Goal: Register for event/course: Sign up to attend an event or enroll in a course

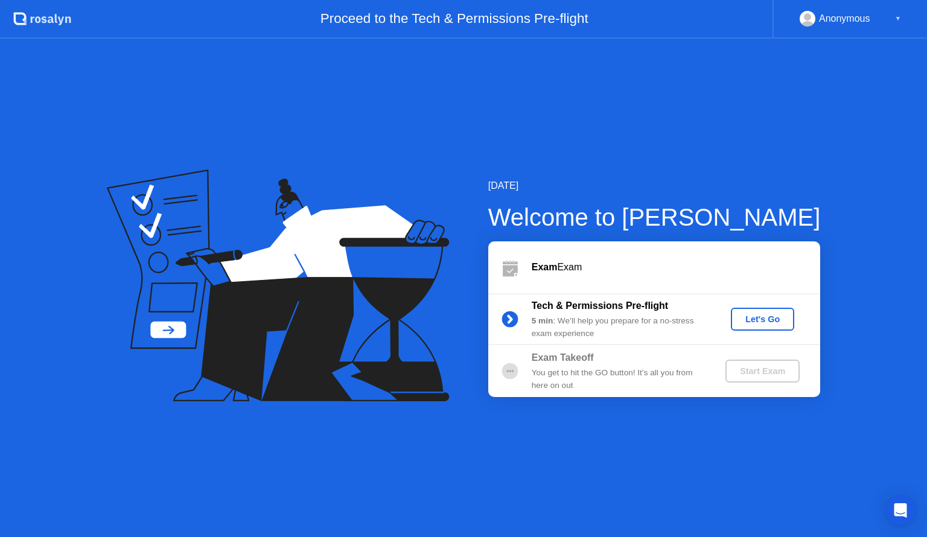
click at [761, 315] on div "Let's Go" at bounding box center [763, 320] width 54 height 10
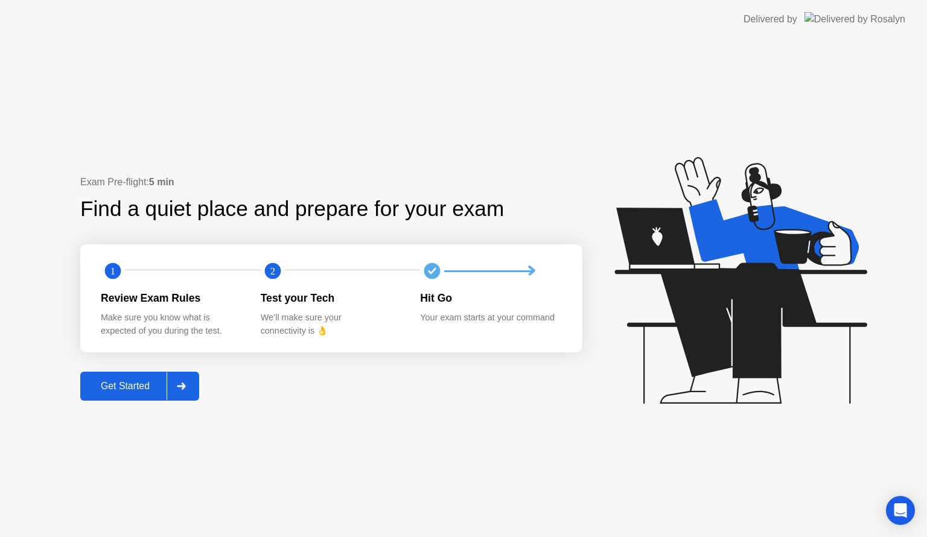
click at [149, 381] on div "Get Started" at bounding box center [125, 386] width 83 height 11
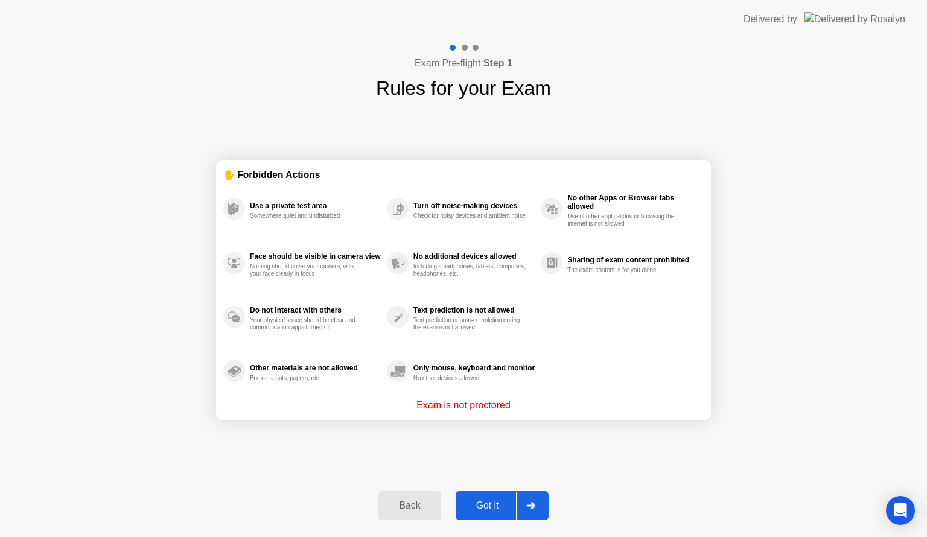
click at [505, 494] on button "Got it" at bounding box center [502, 505] width 93 height 29
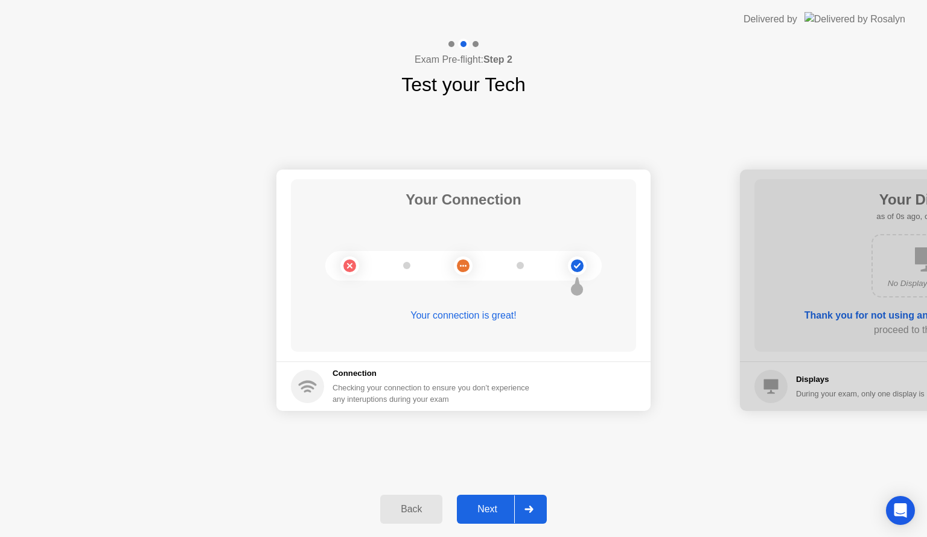
click at [501, 504] on div "Next" at bounding box center [488, 509] width 54 height 11
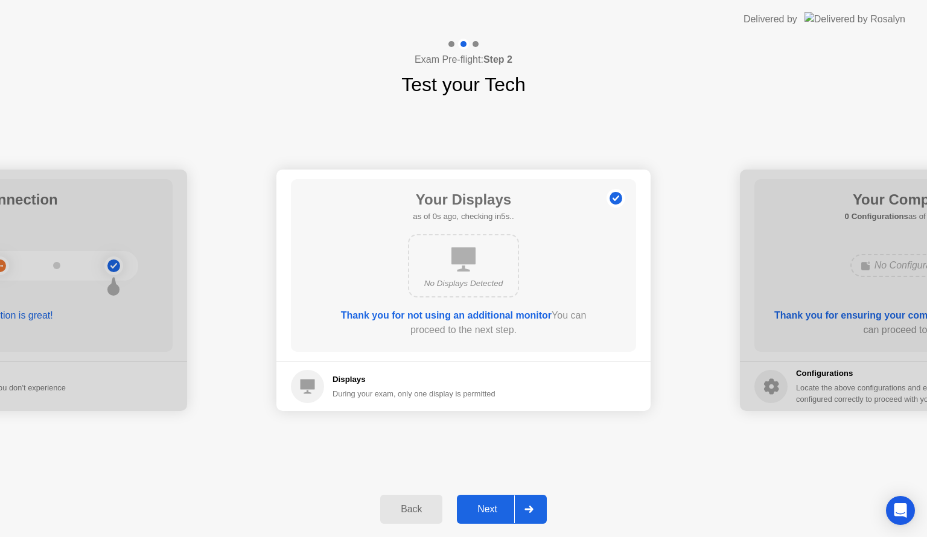
click at [501, 504] on div "Next" at bounding box center [488, 509] width 54 height 11
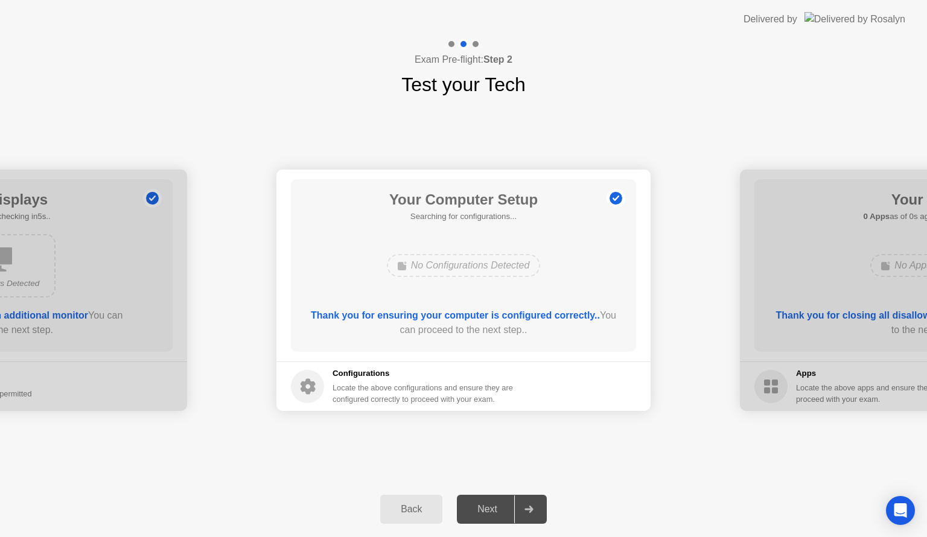
click at [501, 504] on div "Next" at bounding box center [488, 509] width 54 height 11
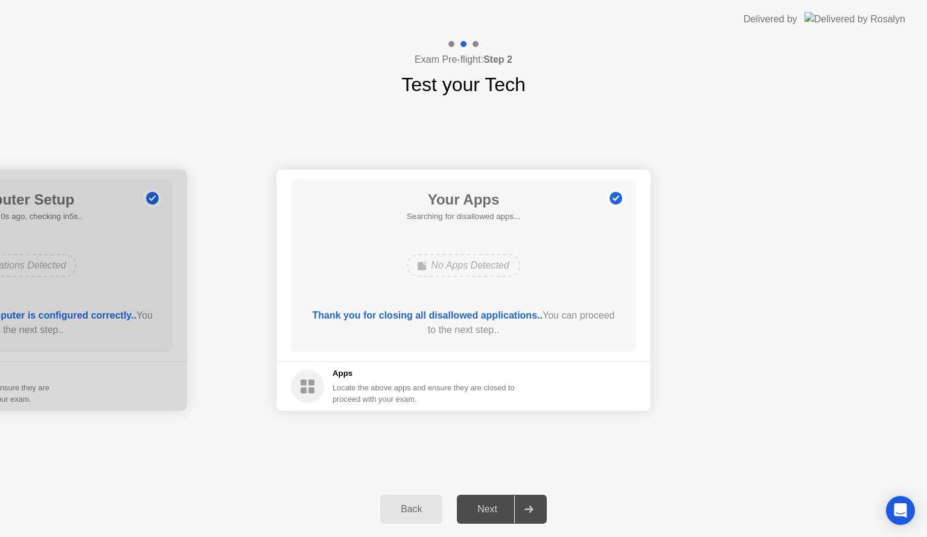
click at [501, 504] on div "Next" at bounding box center [488, 509] width 54 height 11
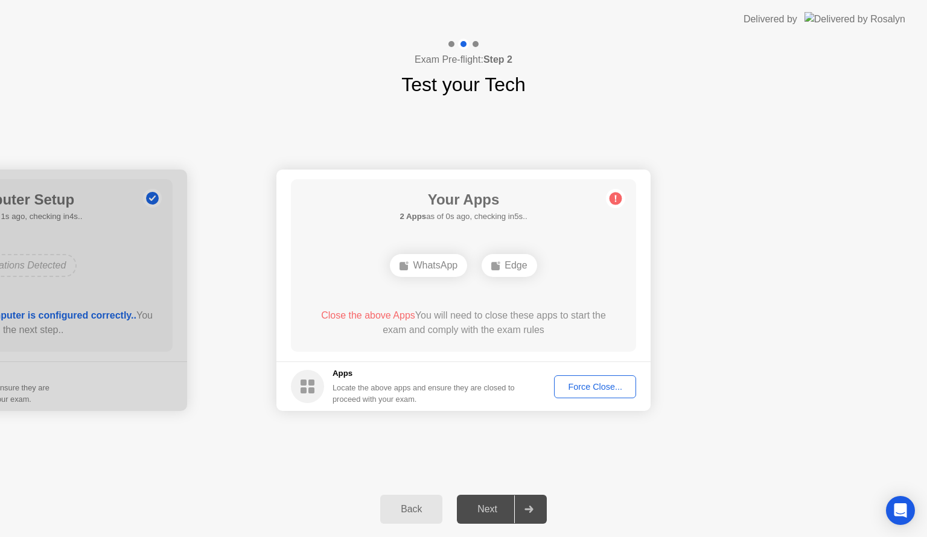
click at [613, 384] on div "Force Close..." at bounding box center [595, 387] width 74 height 10
click at [592, 385] on div "Force Close..." at bounding box center [595, 387] width 74 height 10
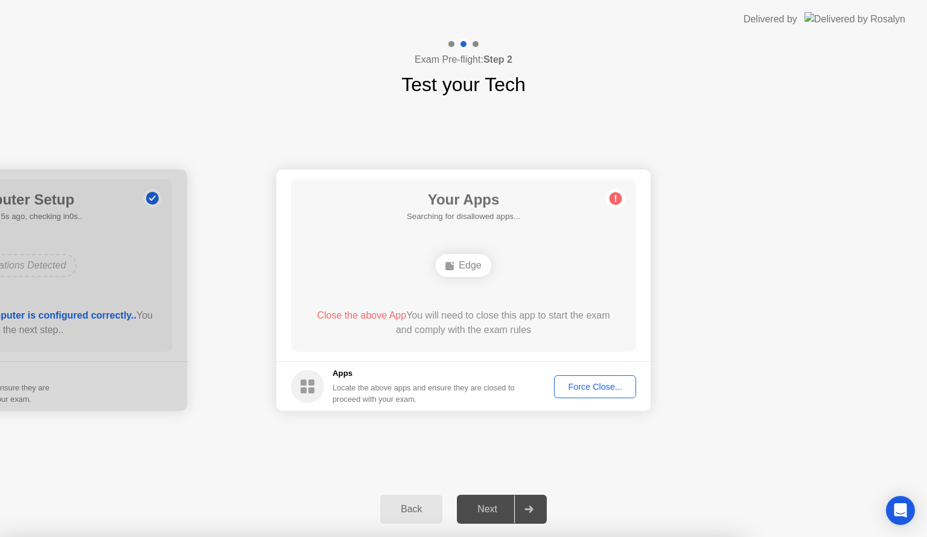
click at [598, 391] on div "Force Close..." at bounding box center [595, 387] width 74 height 10
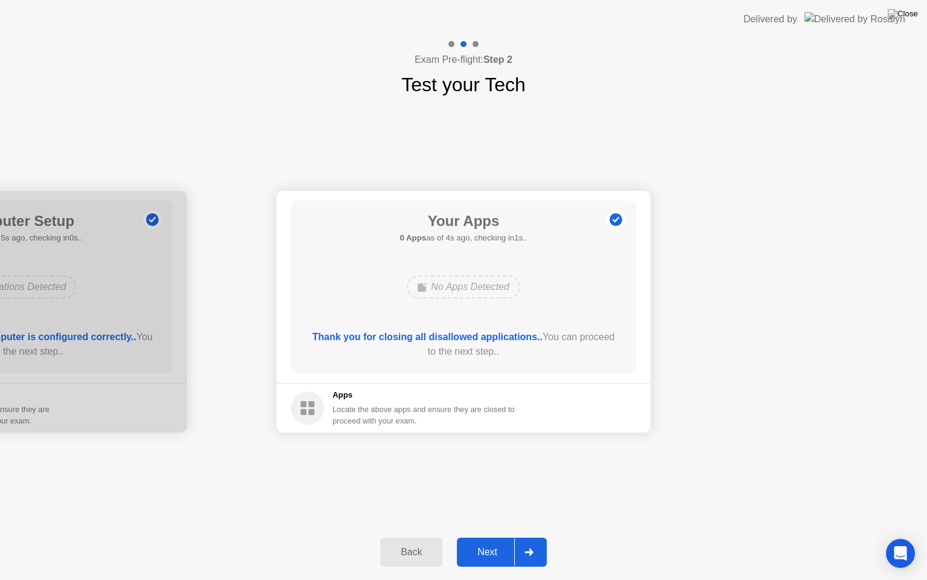
click at [496, 537] on div "Next" at bounding box center [488, 551] width 54 height 11
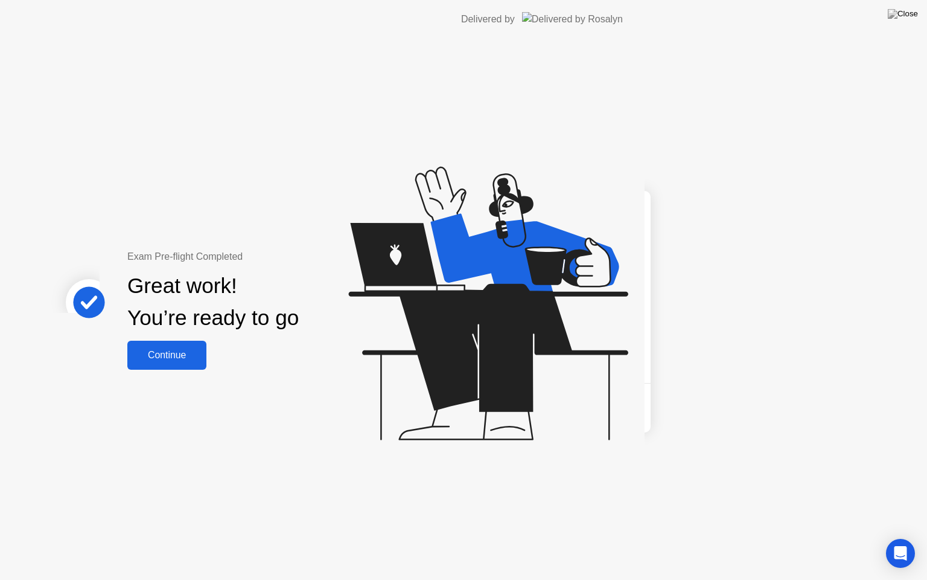
click at [496, 537] on div "Exam Pre-flight Completed Great work! You’re ready to go Continue" at bounding box center [322, 309] width 645 height 541
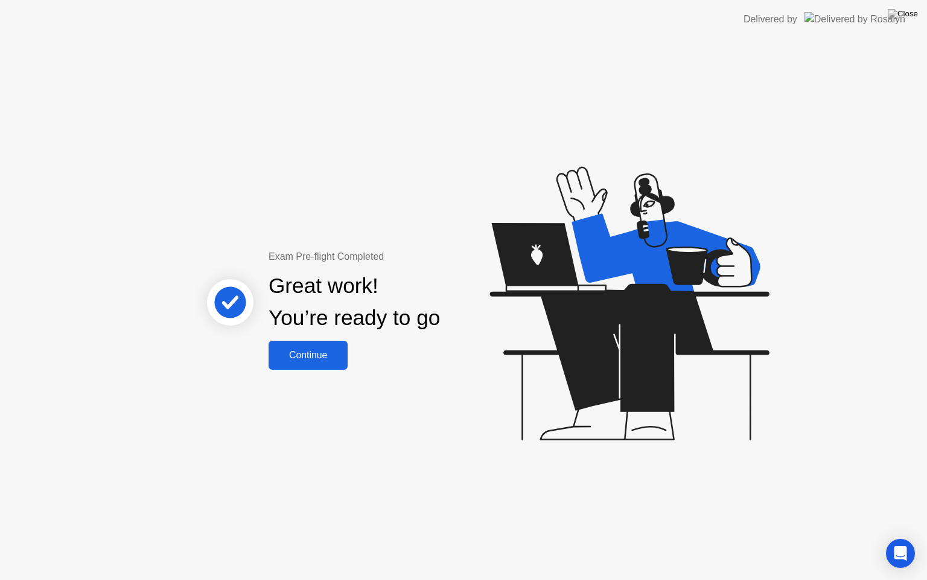
click at [319, 353] on div "Continue" at bounding box center [308, 355] width 72 height 11
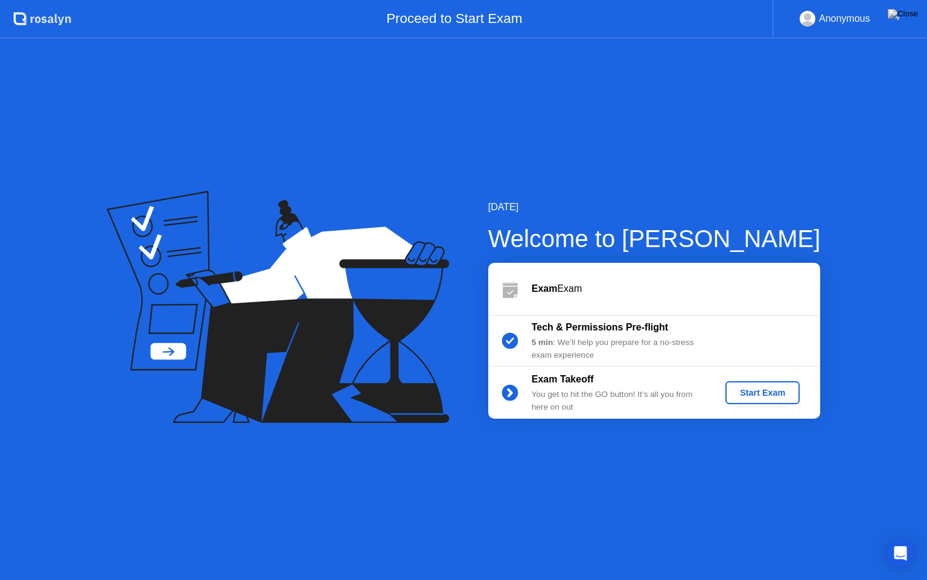
click at [766, 392] on div "Start Exam" at bounding box center [763, 393] width 65 height 10
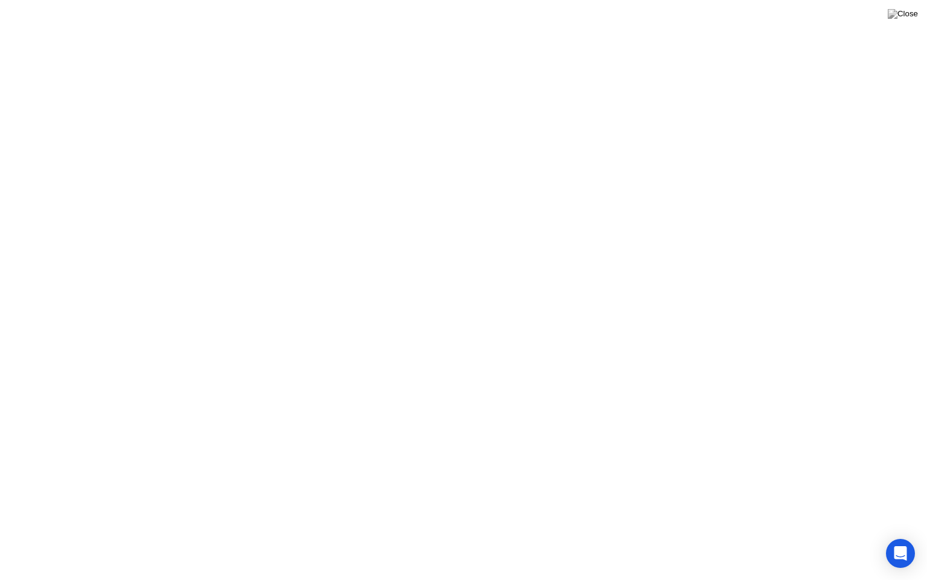
click div
click at [10, 12] on button "End Proctoring Session" at bounding box center [5, 10] width 10 height 4
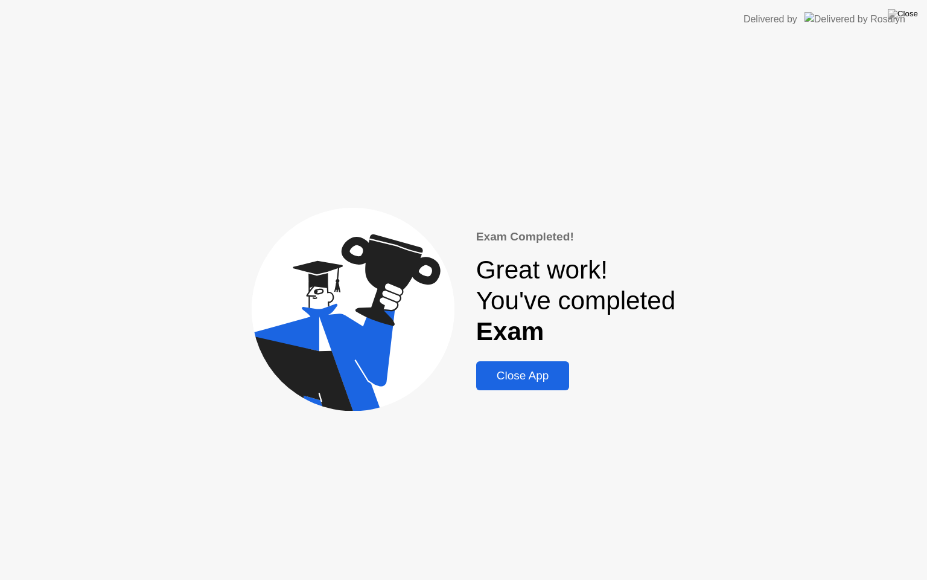
click at [494, 372] on div "Close App" at bounding box center [523, 375] width 86 height 13
